Goal: Transaction & Acquisition: Purchase product/service

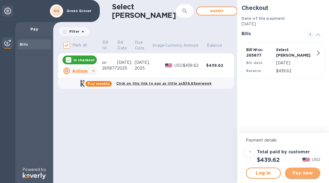
click at [306, 170] on span "Pay now" at bounding box center [303, 172] width 26 height 7
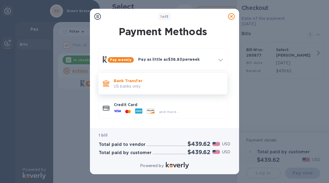
click at [117, 84] on p "US banks only." at bounding box center [168, 86] width 109 height 6
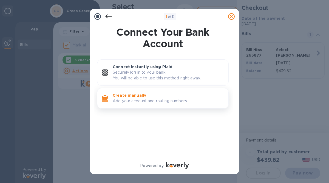
click at [118, 100] on p "Add your account and routing numbers." at bounding box center [168, 101] width 111 height 6
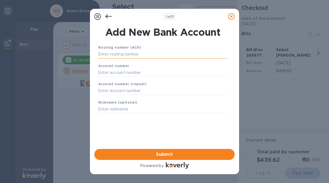
click at [107, 54] on input "text" at bounding box center [162, 54] width 129 height 8
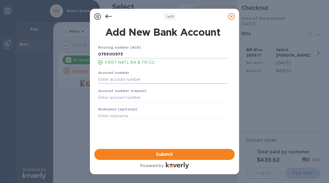
type input "075900973"
click at [103, 78] on input "text" at bounding box center [162, 79] width 129 height 8
type input "30172049"
click at [105, 99] on input "text" at bounding box center [162, 97] width 129 height 8
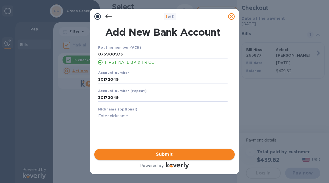
type input "30172049"
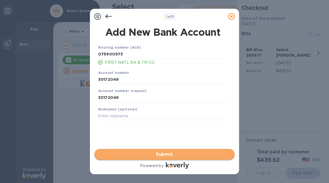
click at [140, 154] on span "Submit" at bounding box center [165, 154] width 132 height 7
